Goal: Find specific page/section

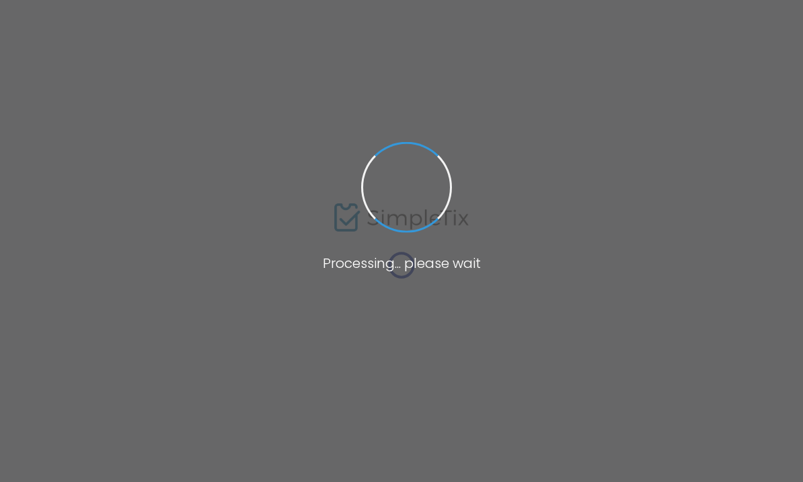
type input "[GEOGRAPHIC_DATA]"
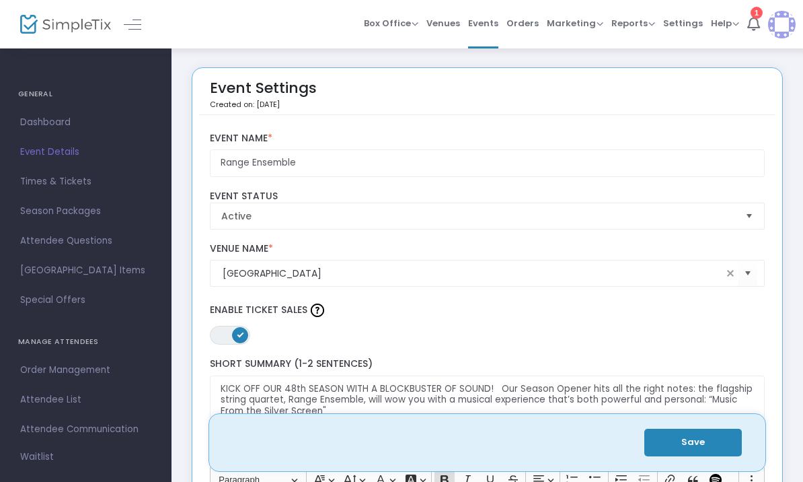
click at [530, 22] on span "Orders" at bounding box center [523, 23] width 32 height 34
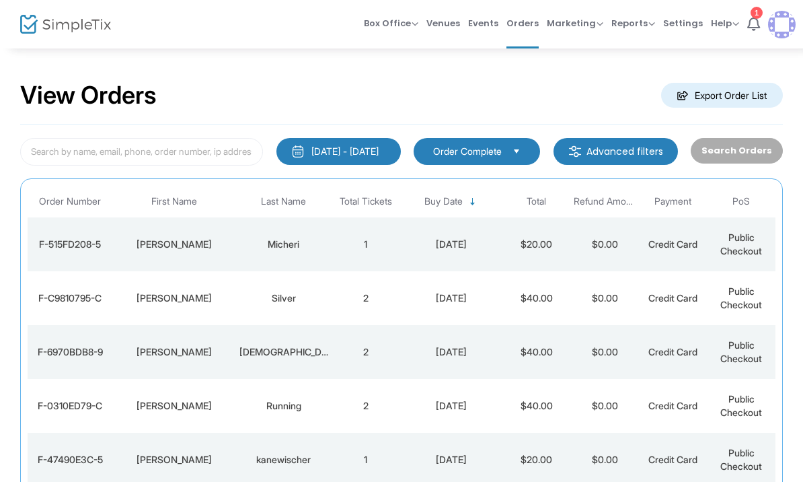
click at [490, 26] on span "Events" at bounding box center [483, 23] width 30 height 34
